Goal: Check status: Check status

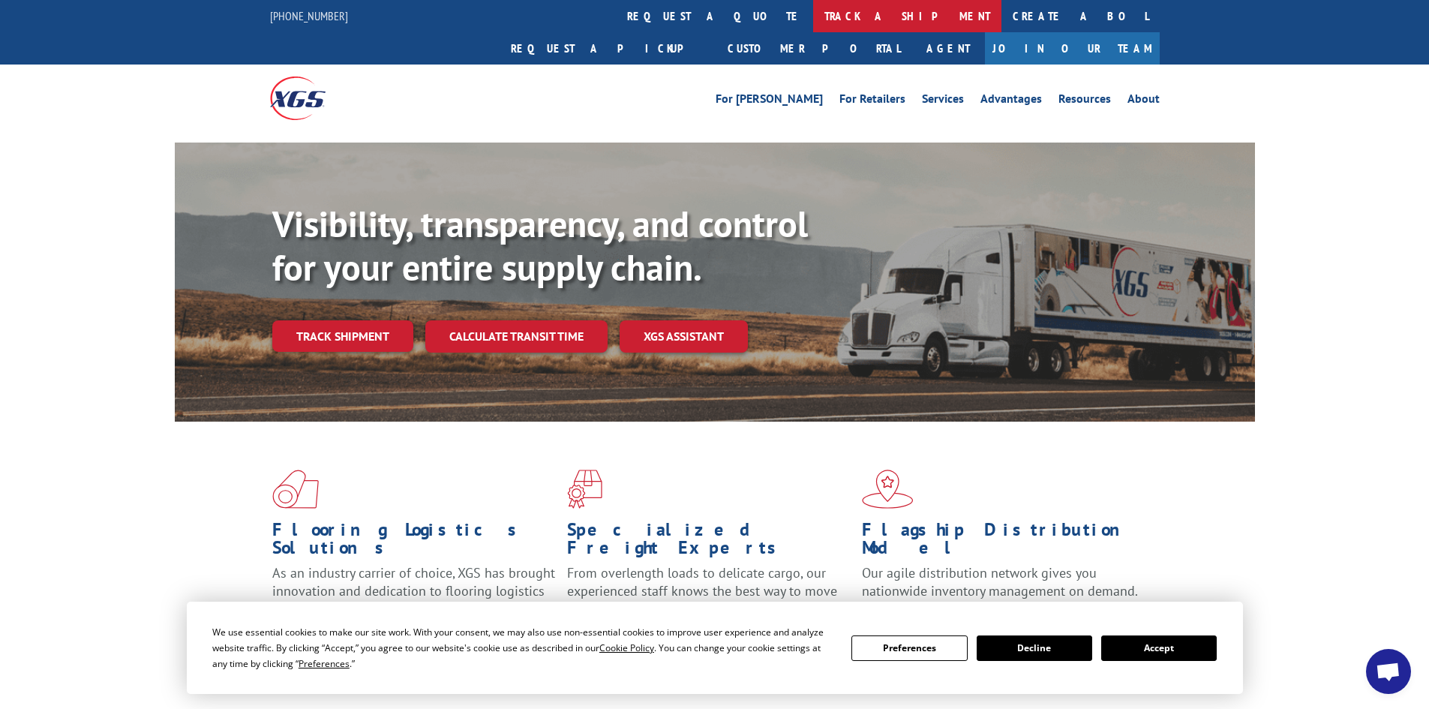
click at [813, 28] on link "track a shipment" at bounding box center [907, 16] width 188 height 32
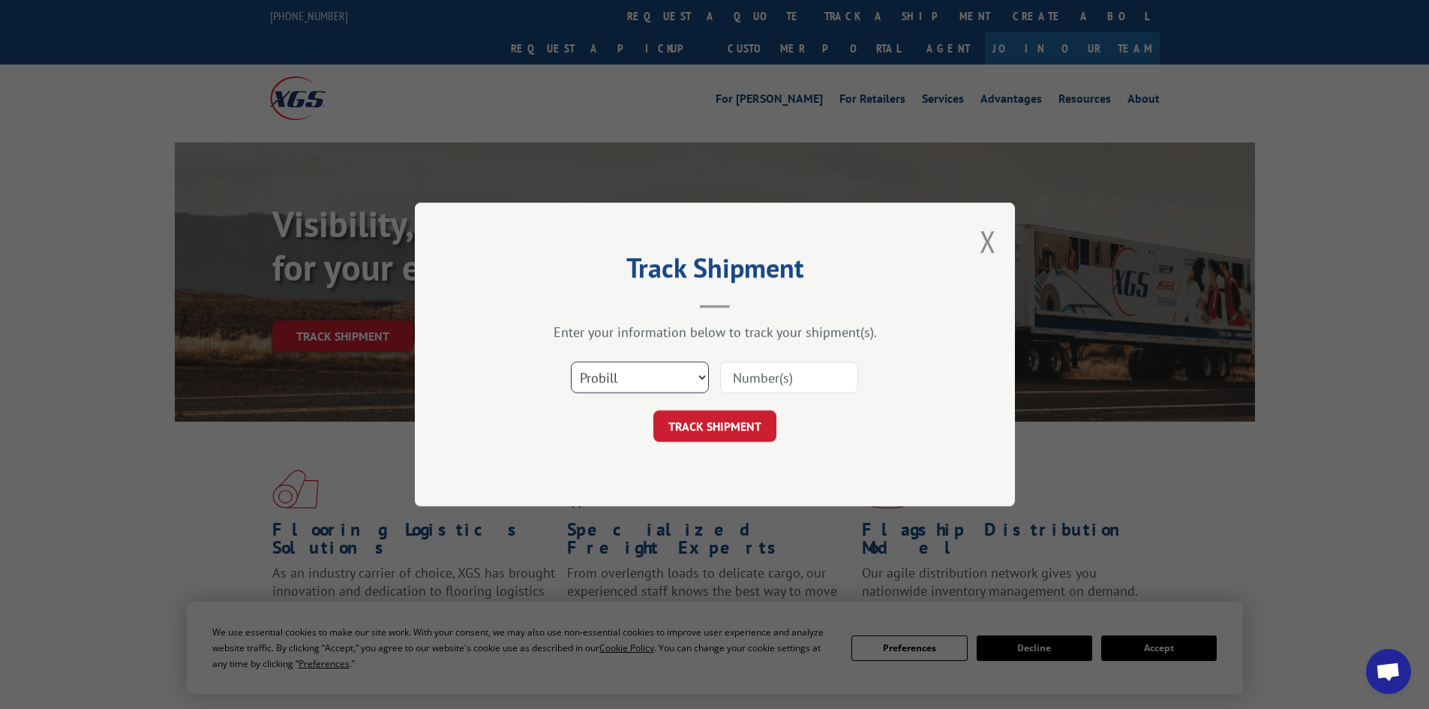
click at [626, 379] on select "Select category... Probill BOL PO" at bounding box center [640, 376] width 138 height 31
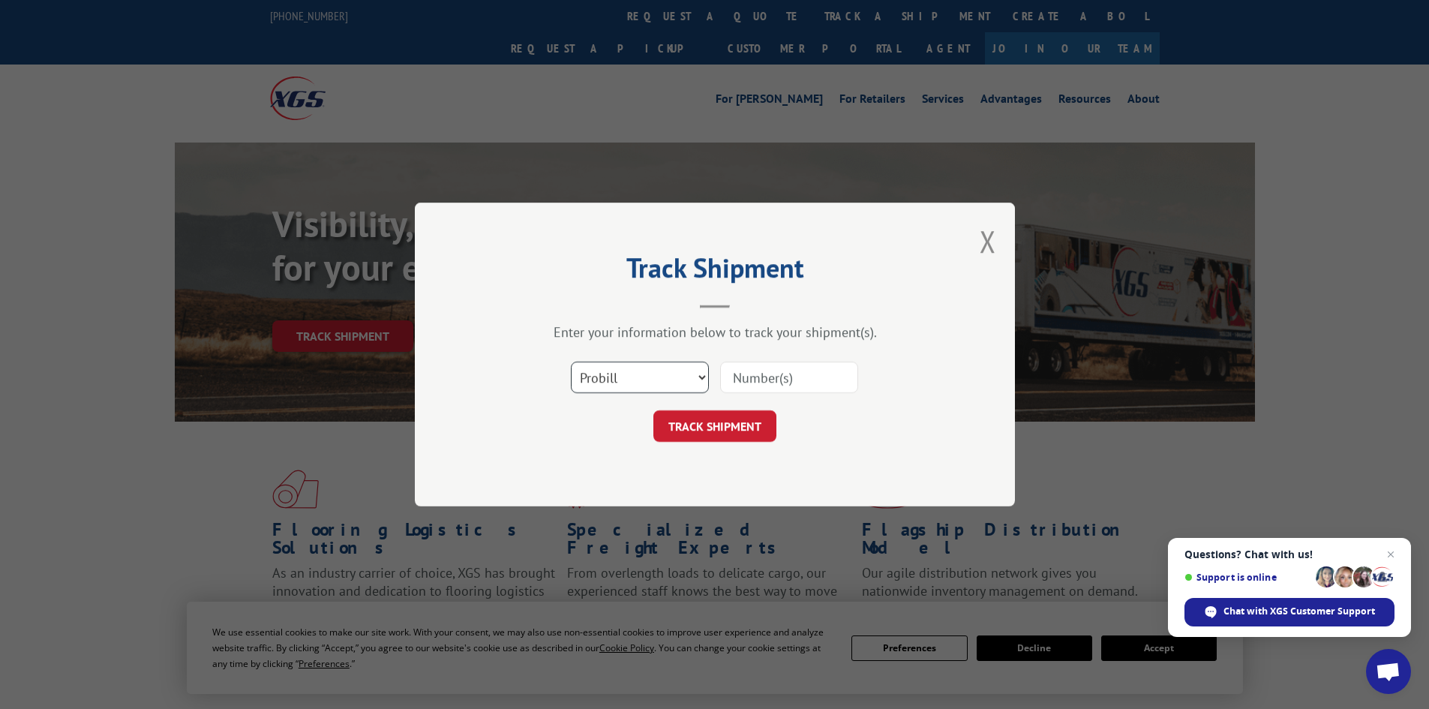
select select "bol"
click at [571, 361] on select "Select category... Probill BOL PO" at bounding box center [640, 376] width 138 height 31
paste input "5433343"
type input "5433343"
click at [713, 433] on button "TRACK SHIPMENT" at bounding box center [714, 425] width 123 height 31
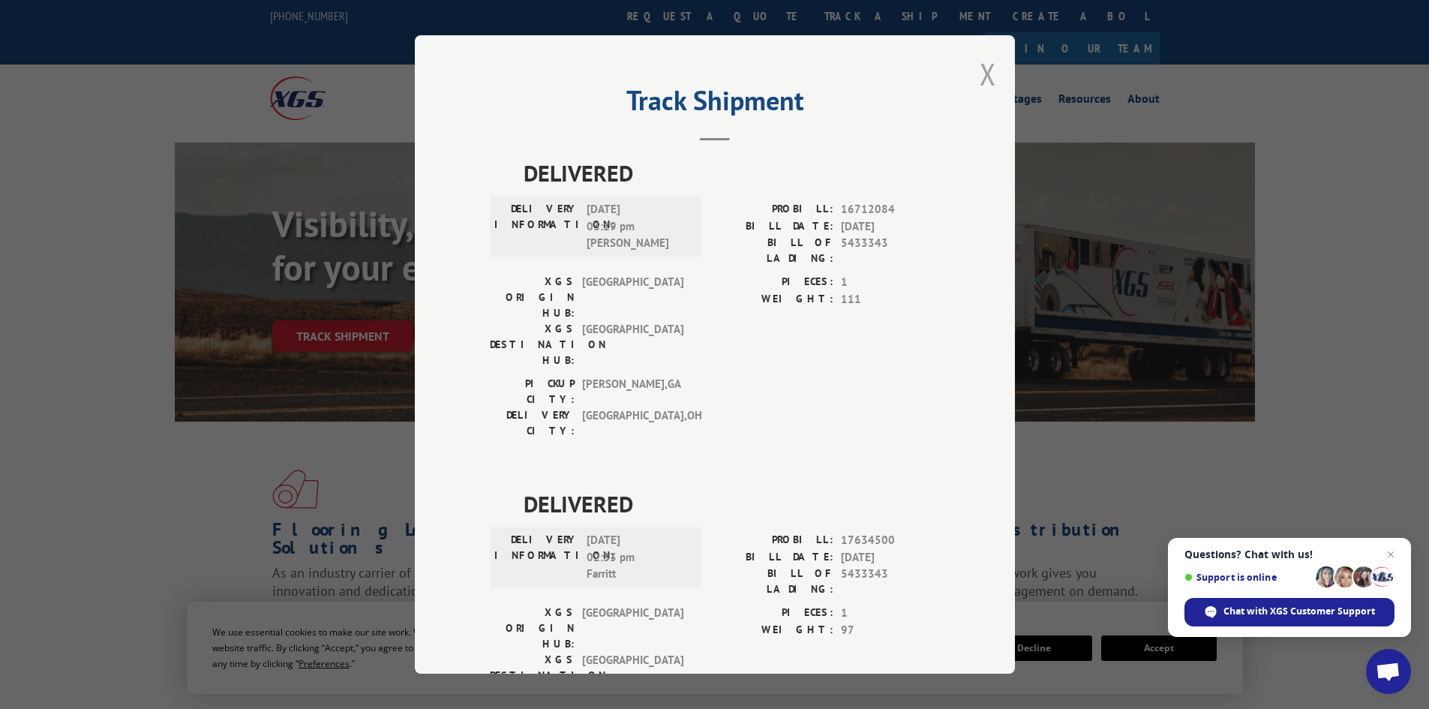
click at [988, 79] on button "Close modal" at bounding box center [987, 74] width 16 height 40
